Goal: Find specific fact: Find specific fact

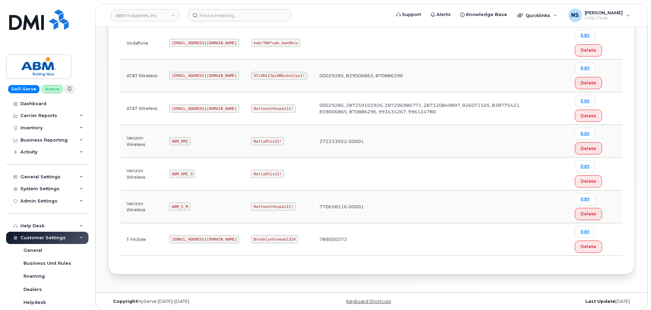
scroll to position [139, 0]
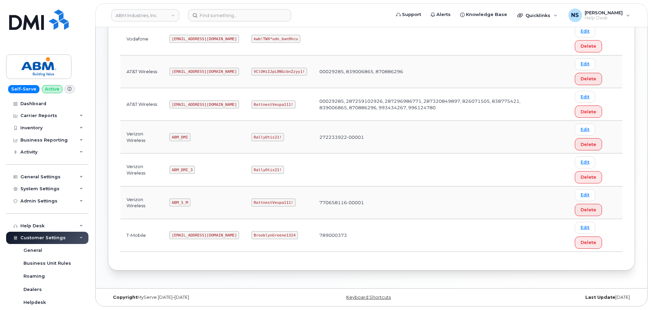
click at [181, 204] on code "ABM_S_M" at bounding box center [179, 202] width 21 height 8
copy code "ABM_S_M"
click at [253, 203] on code "RottnestVespa111!" at bounding box center [273, 202] width 44 height 8
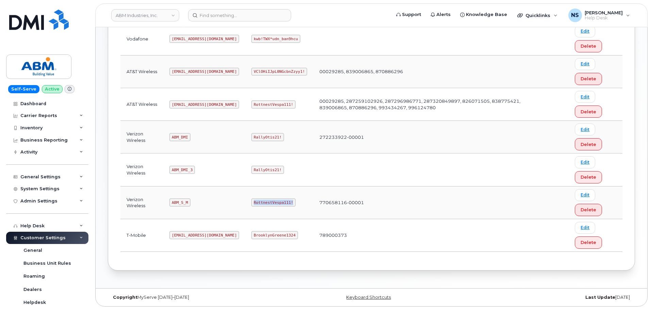
click at [253, 203] on code "RottnestVespa111!" at bounding box center [273, 202] width 44 height 8
copy code "RottnestVespa111!"
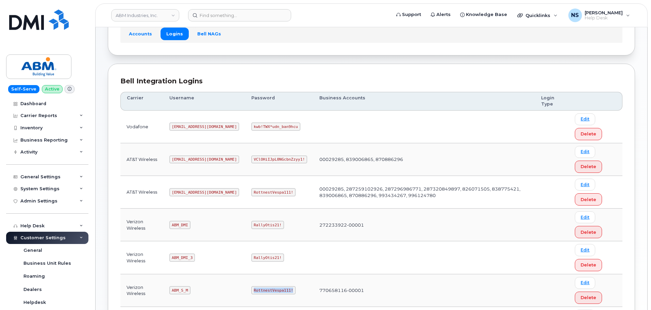
scroll to position [0, 0]
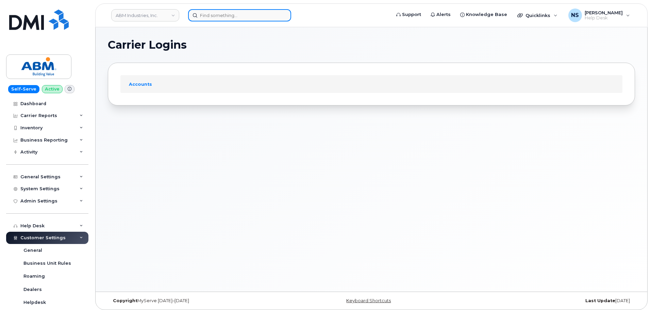
click at [235, 19] on input at bounding box center [239, 15] width 103 height 12
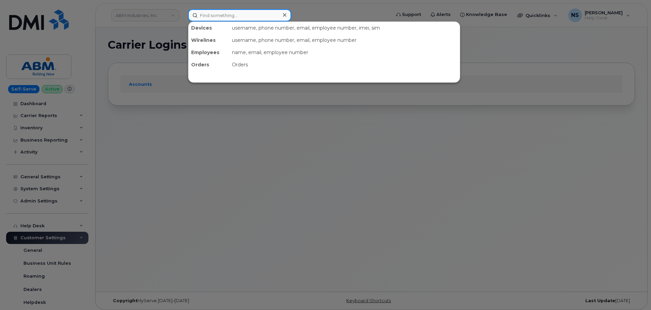
paste input "[PHONE_NUMBER]"
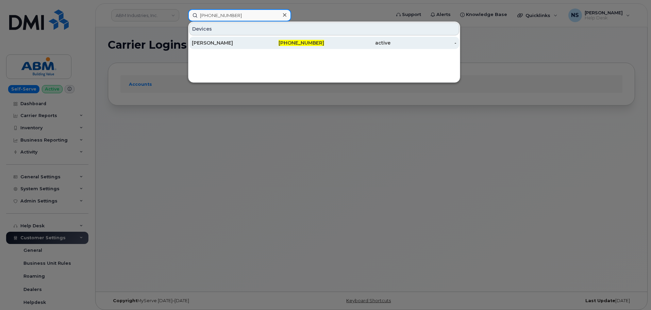
type input "[PHONE_NUMBER]"
click at [324, 38] on div "[PHONE_NUMBER]" at bounding box center [357, 43] width 66 height 12
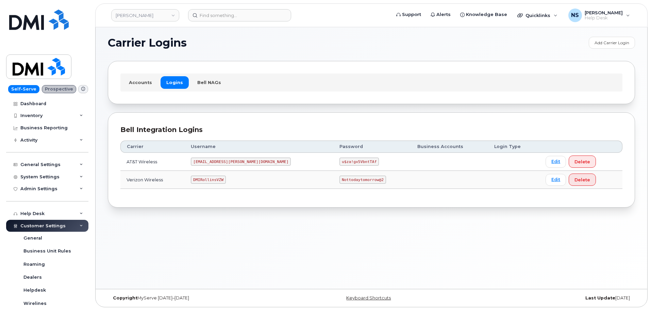
scroll to position [3, 0]
click at [221, 179] on code "DMIRollinsVZW" at bounding box center [208, 179] width 35 height 8
copy code "DMIRollinsVZW"
click at [333, 184] on td "Nottodaytomorrow@2" at bounding box center [372, 179] width 78 height 18
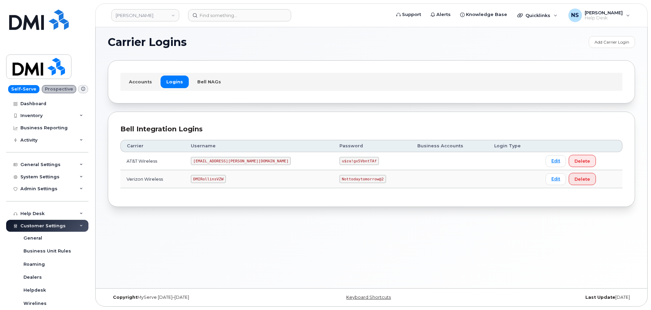
click at [333, 184] on td "Nottodaytomorrow@2" at bounding box center [372, 179] width 78 height 18
click at [333, 183] on td "Nottodaytomorrow@2" at bounding box center [372, 179] width 78 height 18
click at [339, 179] on code "Nottodaytomorrow@2" at bounding box center [362, 179] width 46 height 8
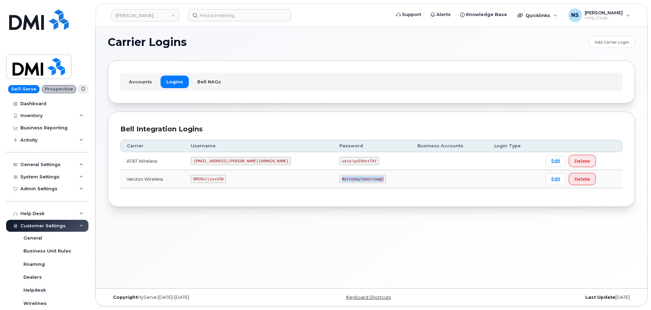
scroll to position [3, 0]
